Goal: Task Accomplishment & Management: Use online tool/utility

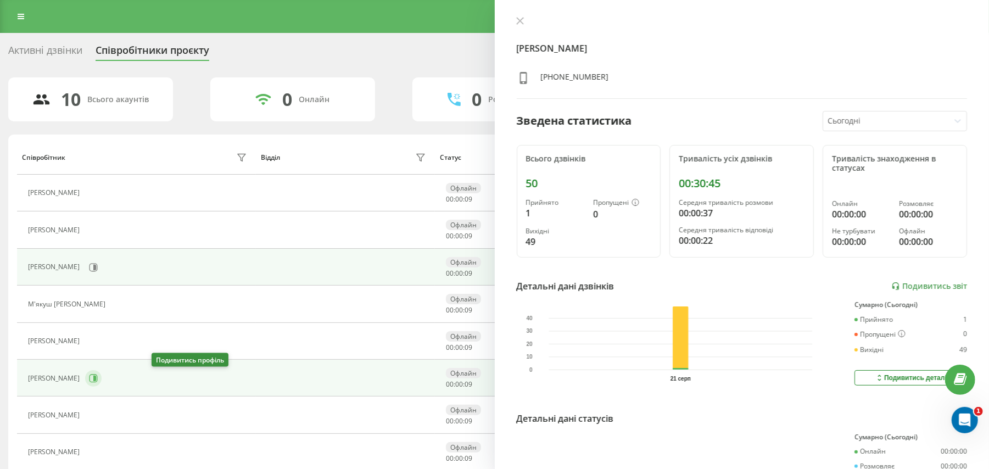
click at [98, 376] on icon at bounding box center [93, 378] width 9 height 9
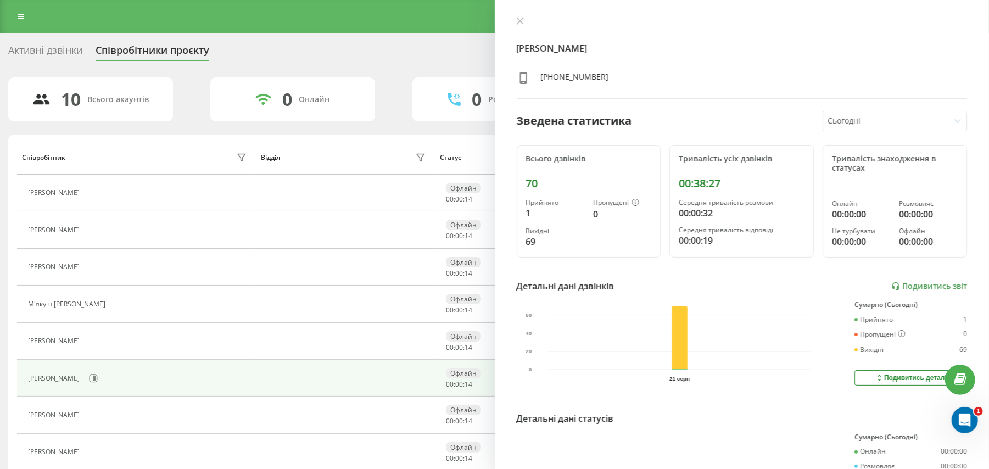
drag, startPoint x: 135, startPoint y: 335, endPoint x: 137, endPoint y: 29, distance: 306.5
click at [137, 29] on div "Реферальна програма Налаштування профілю Вихід Активні дзвінки Співробітники пр…" at bounding box center [494, 293] width 989 height 586
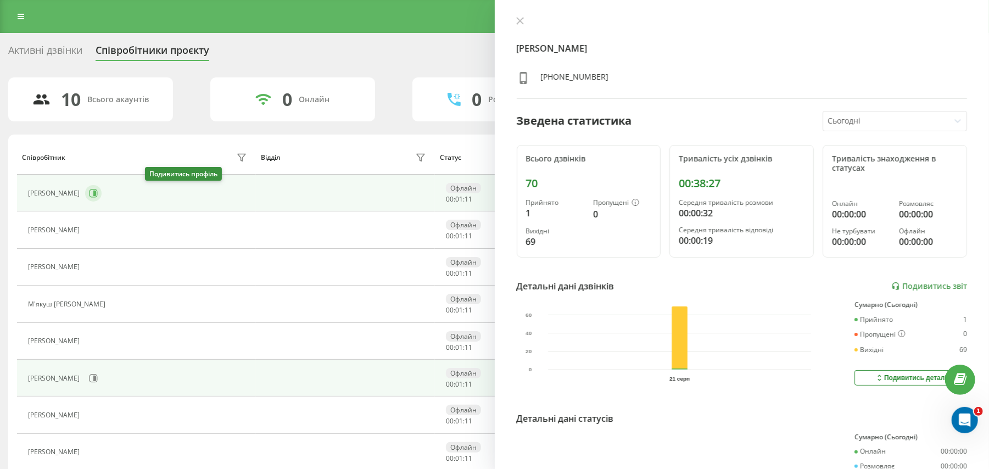
click at [102, 187] on button at bounding box center [93, 193] width 16 height 16
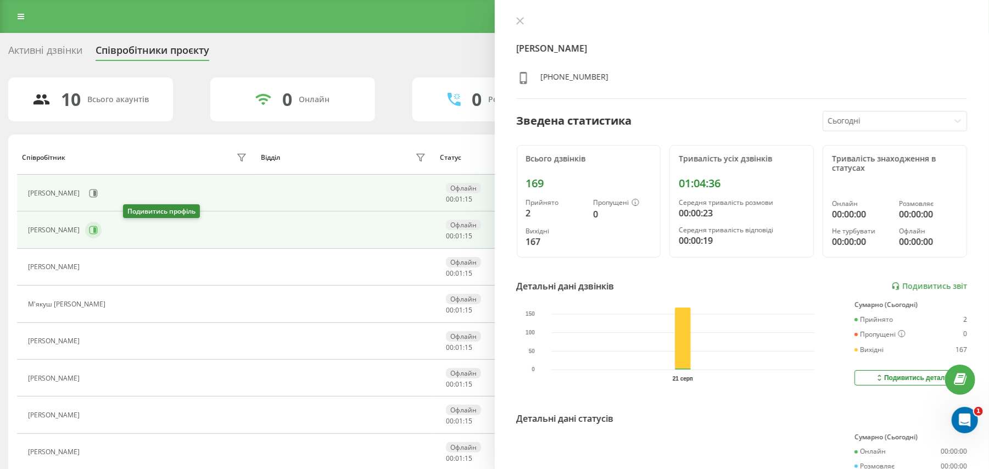
click at [98, 229] on icon at bounding box center [93, 230] width 9 height 9
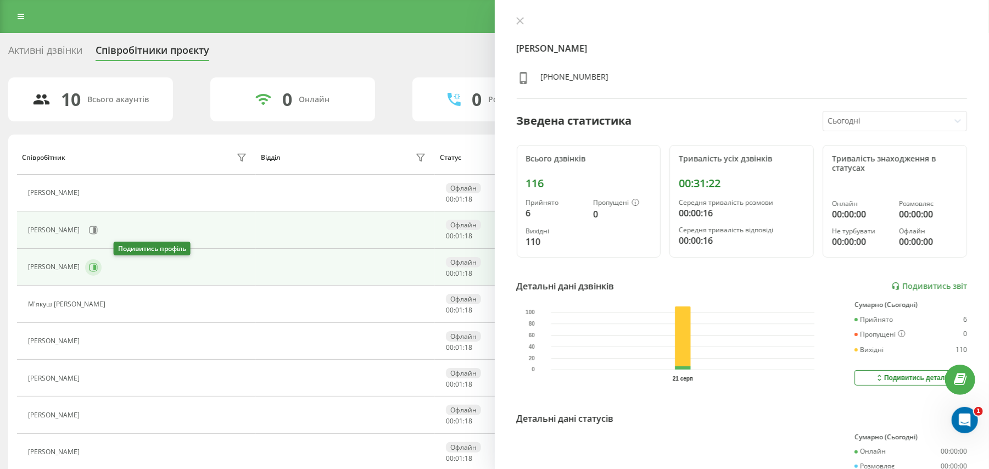
click at [102, 262] on button at bounding box center [93, 267] width 16 height 16
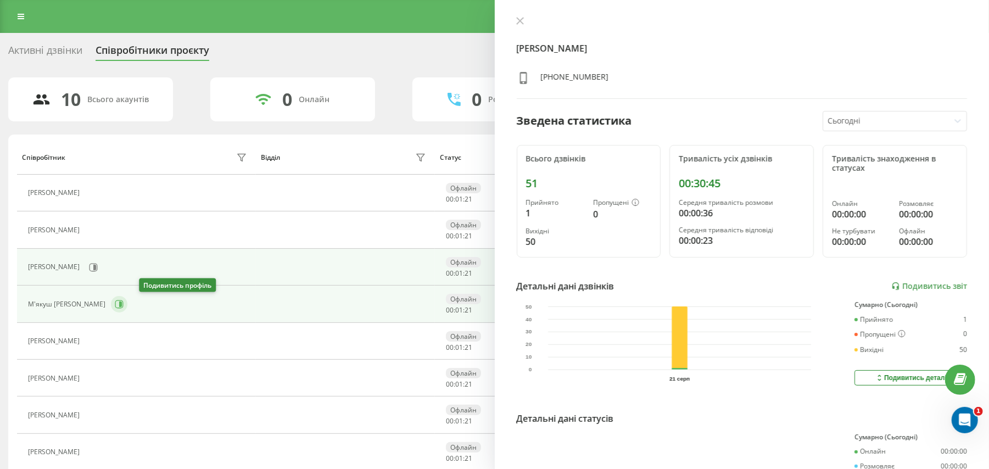
click at [124, 304] on icon at bounding box center [119, 304] width 8 height 8
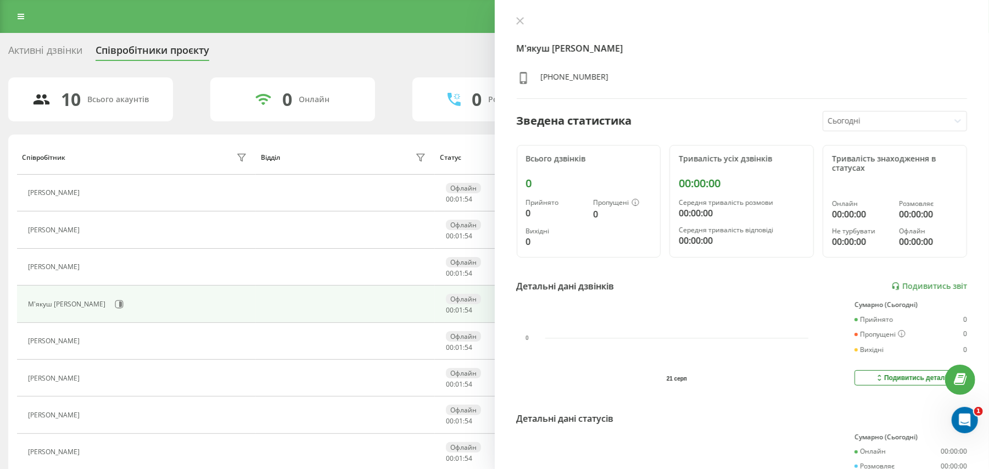
click at [218, 164] on div "Співробітник" at bounding box center [136, 158] width 228 height 18
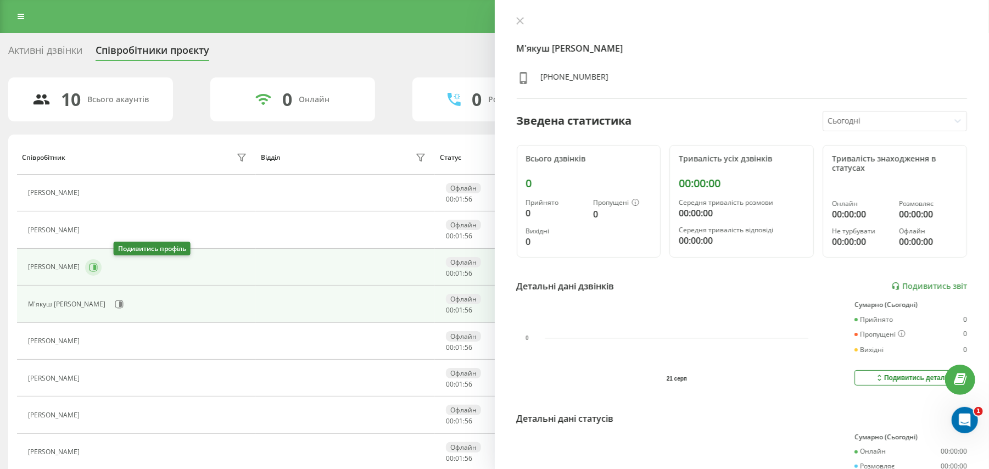
click at [102, 265] on button at bounding box center [93, 267] width 16 height 16
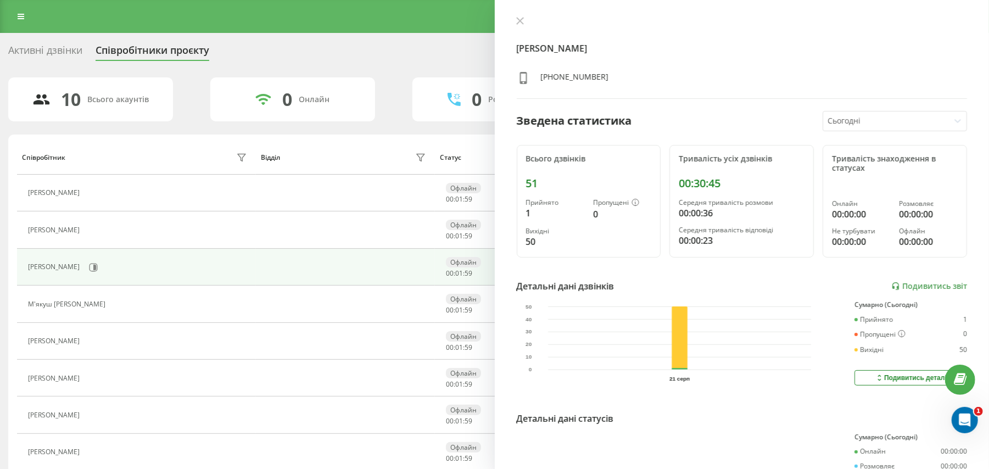
click at [8, 5] on div "Реферальна програма Налаштування профілю Вихід" at bounding box center [494, 16] width 989 height 33
click at [14, 11] on link at bounding box center [21, 16] width 20 height 15
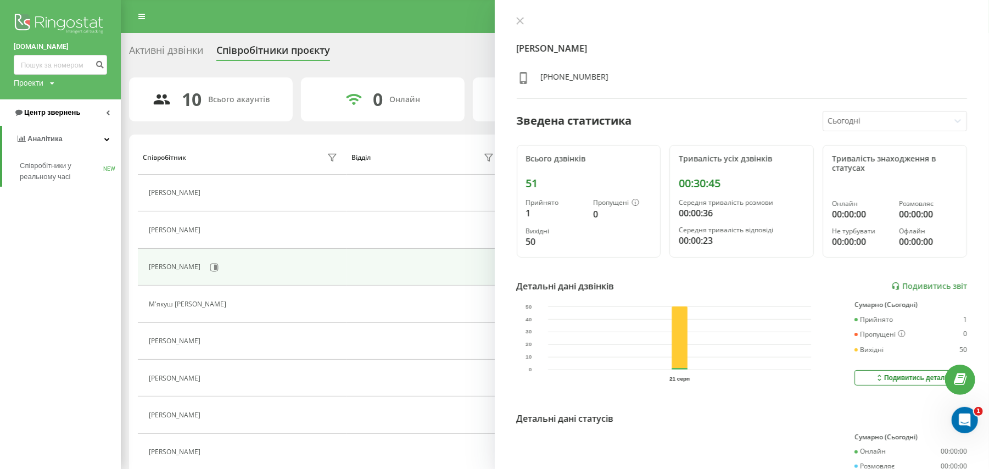
click at [56, 118] on span "Центр звернень" at bounding box center [47, 112] width 66 height 11
click at [56, 139] on span "Журнал дзвінків" at bounding box center [49, 139] width 58 height 11
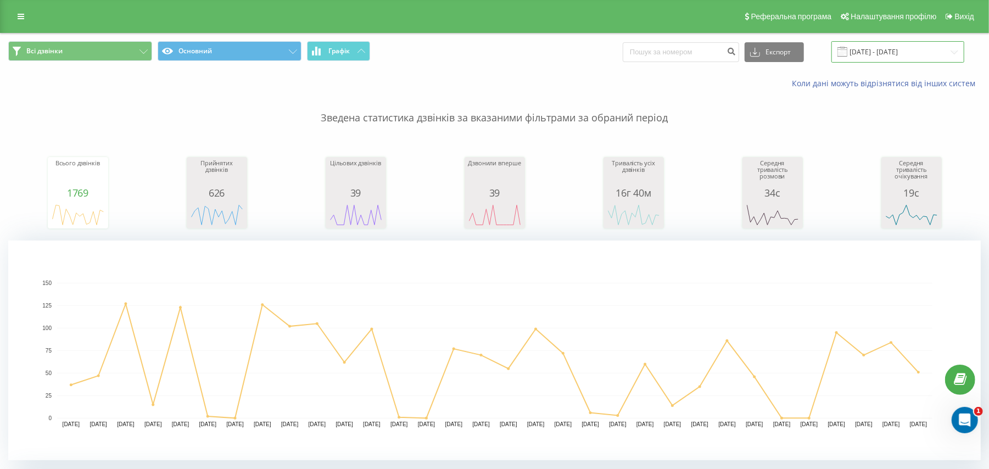
click at [868, 53] on input "21.07.2025 - 21.08.2025" at bounding box center [898, 51] width 133 height 21
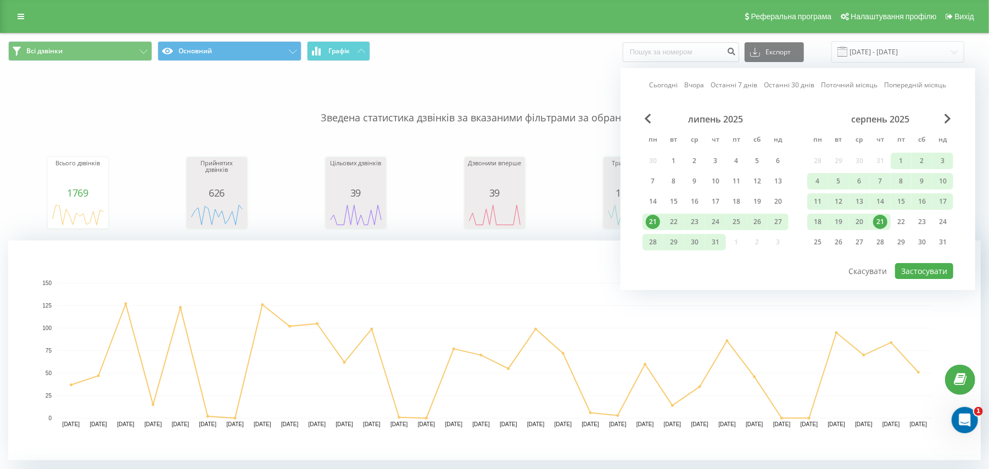
click at [877, 214] on div "21" at bounding box center [880, 222] width 21 height 16
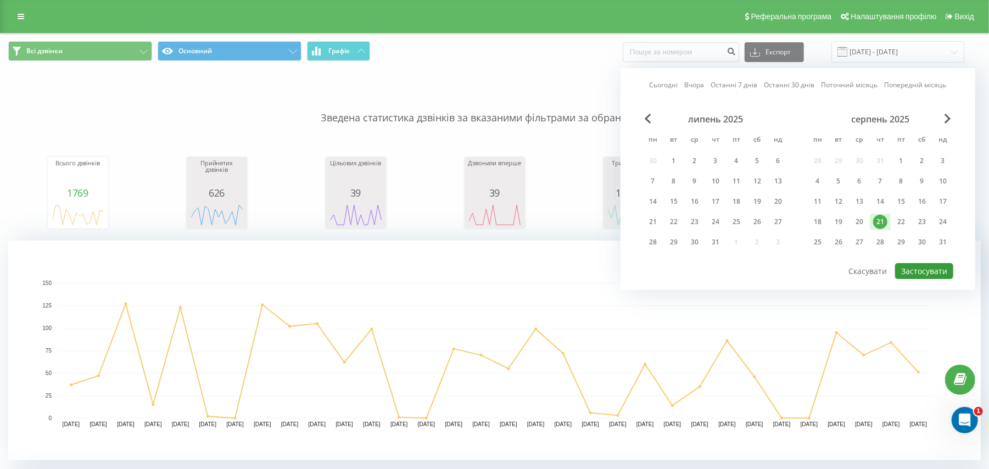
click at [906, 266] on button "Застосувати" at bounding box center [924, 271] width 58 height 16
type input "21.08.2025 - 21.08.2025"
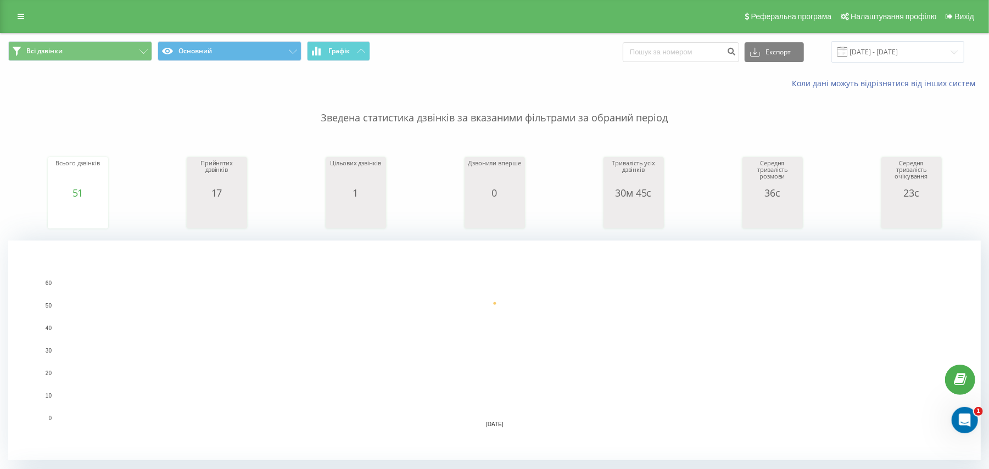
click at [701, 252] on rect "A chart." at bounding box center [494, 351] width 973 height 220
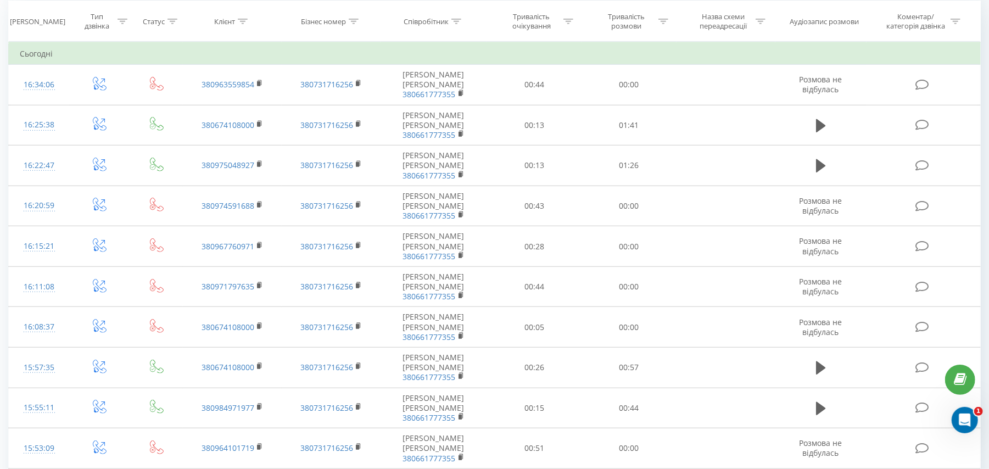
scroll to position [473, 0]
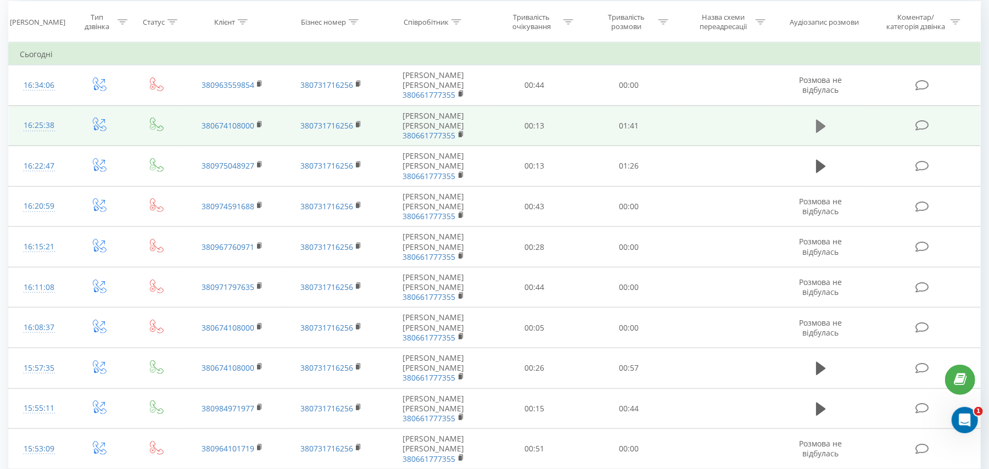
click at [824, 127] on icon at bounding box center [821, 126] width 10 height 13
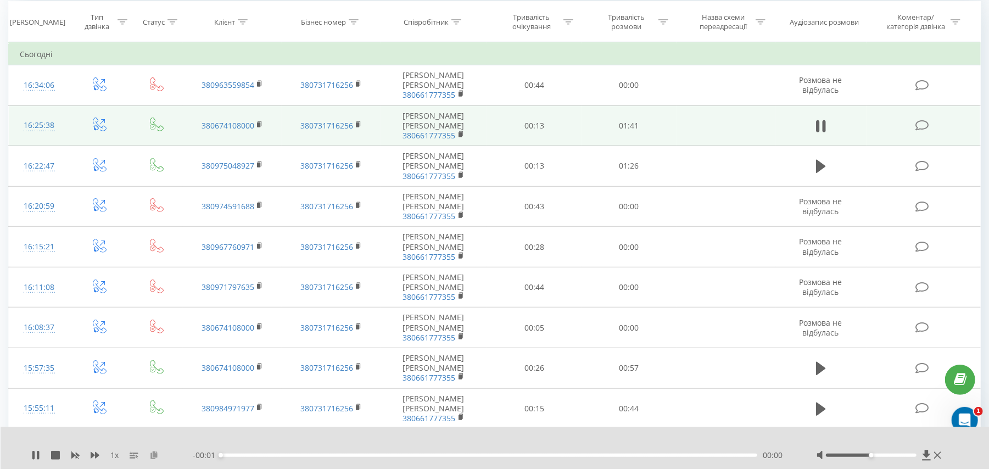
click at [152, 458] on icon at bounding box center [153, 455] width 9 height 8
click at [31, 455] on icon at bounding box center [35, 455] width 9 height 9
